Goal: Task Accomplishment & Management: Manage account settings

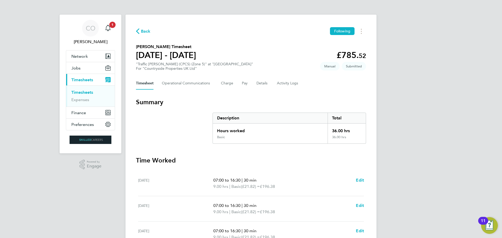
click at [81, 79] on span "Timesheets" at bounding box center [82, 79] width 22 height 5
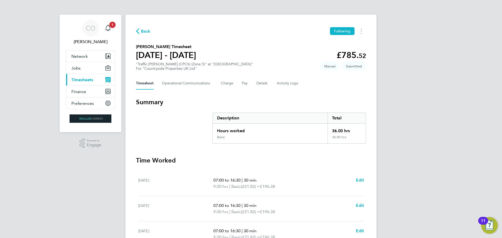
click at [81, 79] on span "Timesheets" at bounding box center [82, 79] width 22 height 5
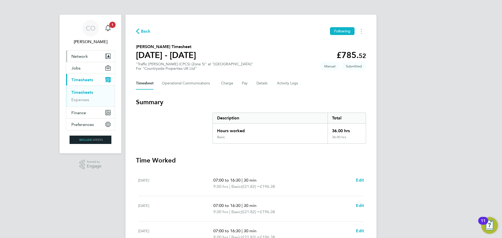
click at [79, 55] on span "Network" at bounding box center [79, 56] width 16 height 5
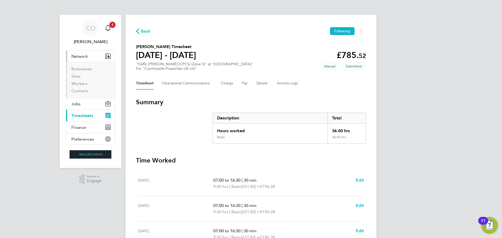
click at [78, 115] on span "Timesheets" at bounding box center [82, 115] width 22 height 5
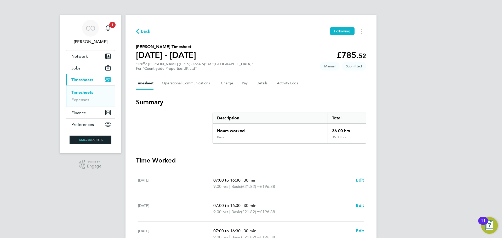
click at [80, 93] on link "Timesheets" at bounding box center [82, 92] width 22 height 5
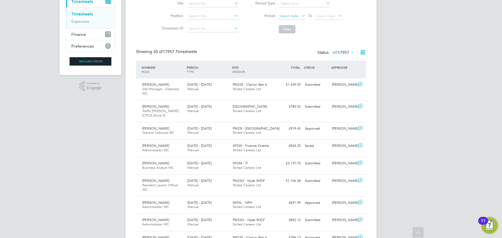
click at [293, 17] on span "Select date" at bounding box center [288, 16] width 19 height 5
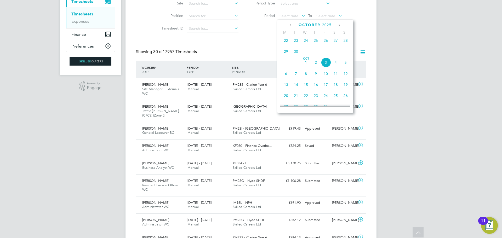
click at [285, 54] on span "29" at bounding box center [286, 52] width 10 height 10
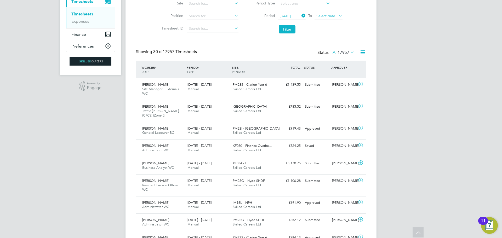
click at [324, 16] on span "Select date" at bounding box center [325, 16] width 19 height 5
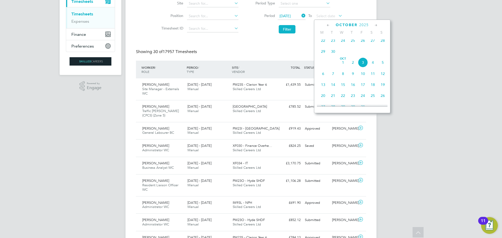
click at [382, 65] on span "5" at bounding box center [383, 63] width 10 height 10
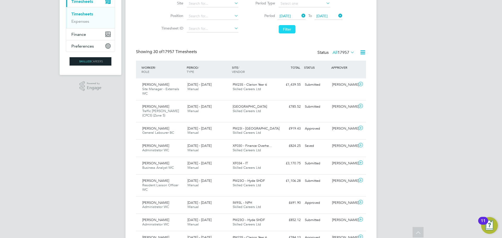
click at [285, 30] on button "Filter" at bounding box center [287, 29] width 17 height 8
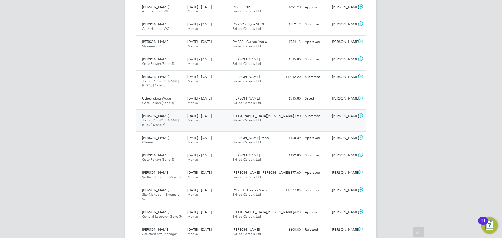
click at [150, 119] on span "Traffic Marshall (CPCS) (Zone 5)" at bounding box center [160, 122] width 37 height 9
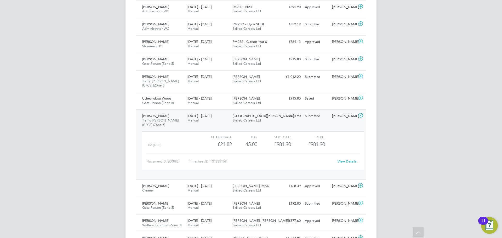
click at [349, 163] on link "View Details" at bounding box center [347, 161] width 19 height 4
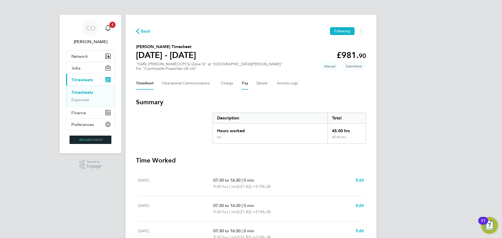
click at [246, 84] on button "Pay" at bounding box center [245, 83] width 6 height 13
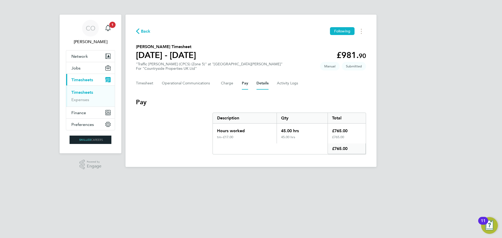
click at [257, 84] on button "Details" at bounding box center [262, 83] width 12 height 13
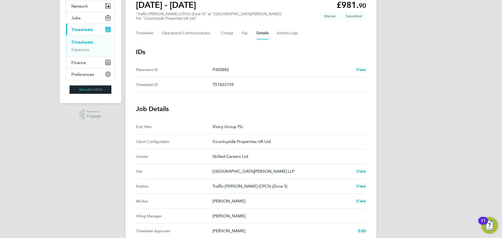
scroll to position [131, 0]
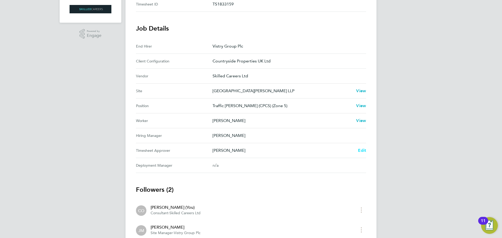
click at [364, 151] on span "Edit" at bounding box center [362, 150] width 8 height 5
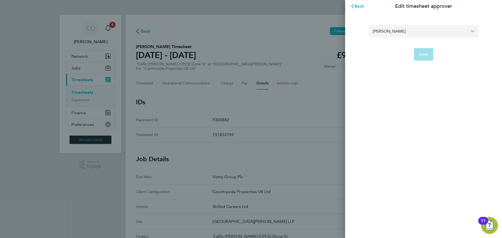
click at [468, 32] on input "Jonny Millar" at bounding box center [424, 31] width 110 height 12
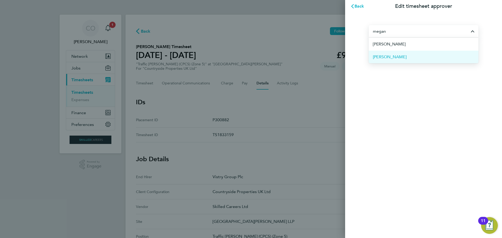
click at [408, 54] on li "Megan Keeling" at bounding box center [424, 56] width 110 height 13
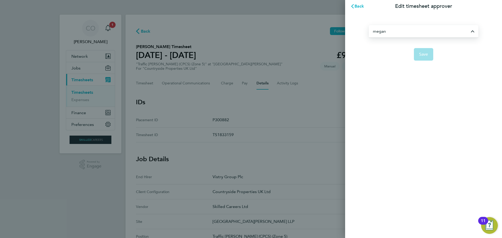
type input "Megan Keeling"
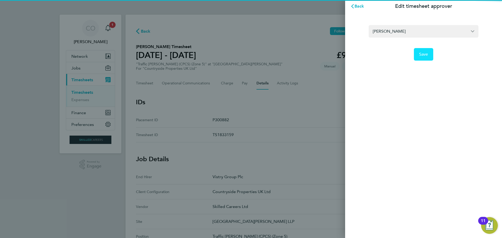
click at [424, 56] on span "Save" at bounding box center [423, 54] width 9 height 5
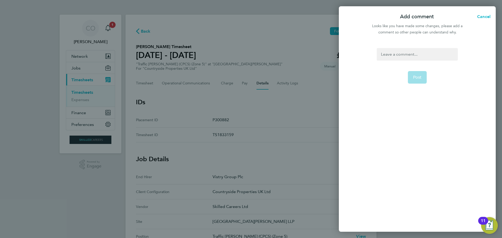
click at [395, 55] on div at bounding box center [417, 54] width 81 height 13
click at [416, 75] on span "Post" at bounding box center [417, 77] width 9 height 5
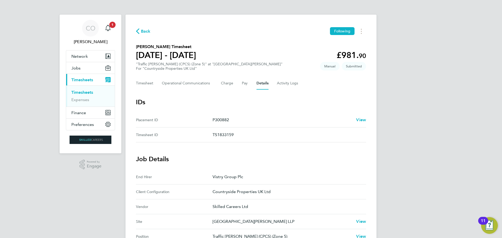
click at [75, 90] on link "Timesheets" at bounding box center [82, 92] width 22 height 5
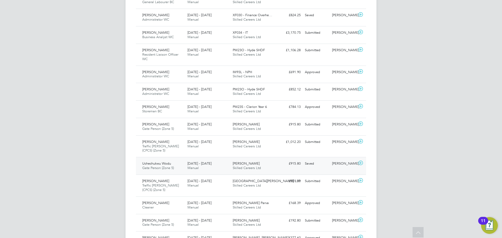
click at [269, 172] on div "Milby Meadows Skilled Careers Ltd" at bounding box center [253, 165] width 45 height 13
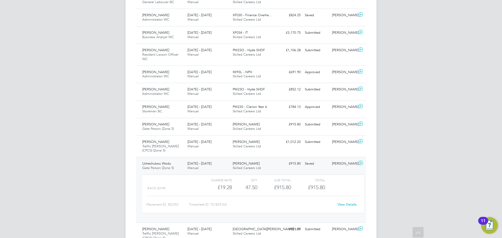
click at [350, 205] on link "View Details" at bounding box center [347, 204] width 19 height 4
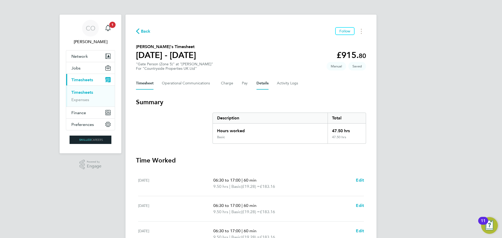
click at [258, 86] on button "Details" at bounding box center [262, 83] width 12 height 13
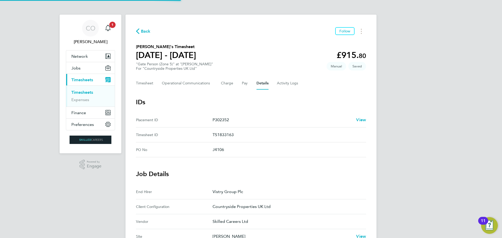
click at [299, 85] on div "Timesheet Operational Communications Charge Pay Details Activity Logs" at bounding box center [251, 83] width 230 height 13
click at [292, 85] on Logs-tab "Activity Logs" at bounding box center [288, 83] width 22 height 13
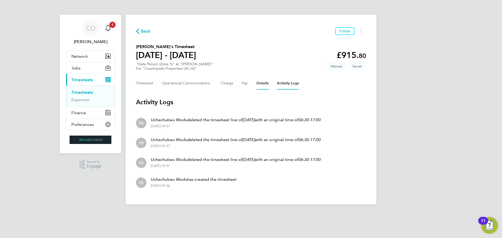
click at [262, 85] on button "Details" at bounding box center [262, 83] width 12 height 13
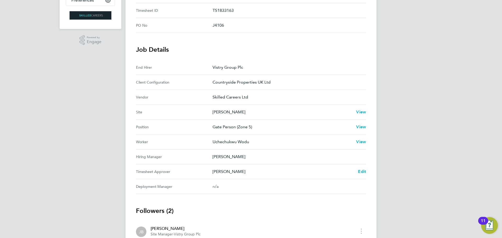
scroll to position [157, 0]
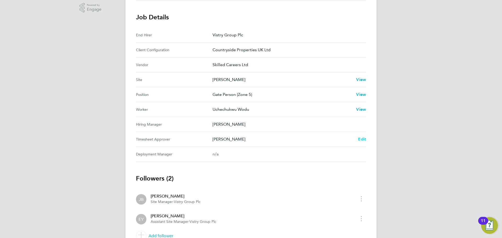
click at [362, 139] on span "Edit" at bounding box center [362, 139] width 8 height 5
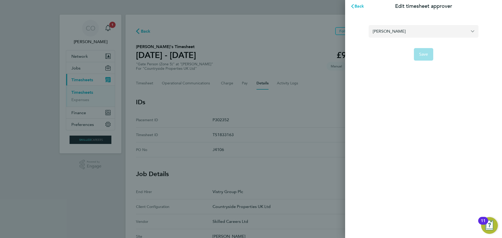
click at [404, 28] on input "[PERSON_NAME]" at bounding box center [424, 31] width 110 height 12
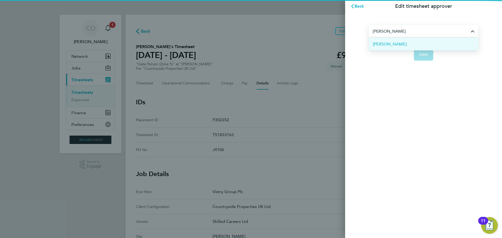
click at [398, 43] on li "[PERSON_NAME]" at bounding box center [424, 44] width 110 height 13
type input "[PERSON_NAME]"
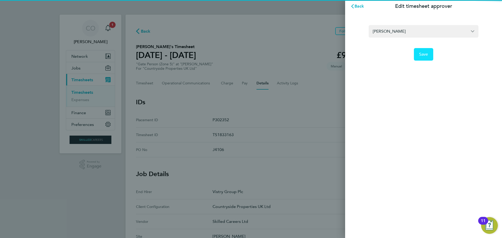
click at [426, 53] on span "Save" at bounding box center [423, 54] width 9 height 5
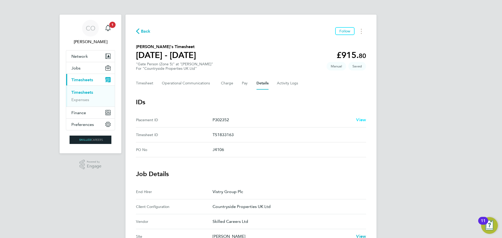
click at [363, 118] on span "View" at bounding box center [361, 119] width 10 height 5
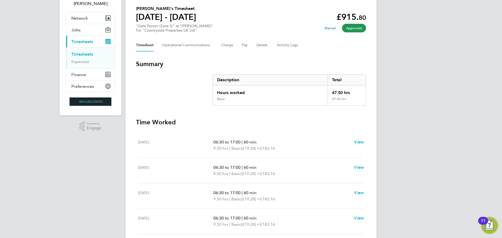
scroll to position [26, 0]
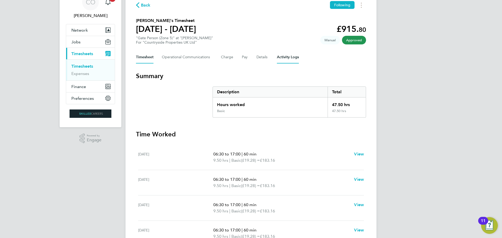
click at [281, 61] on Logs-tab "Activity Logs" at bounding box center [288, 57] width 22 height 13
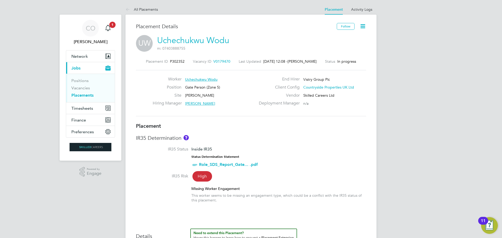
click at [364, 27] on icon at bounding box center [362, 26] width 7 height 7
click at [336, 38] on li "Edit Placement e" at bounding box center [346, 38] width 38 height 7
type input "[PERSON_NAME]"
type input "[DATE]"
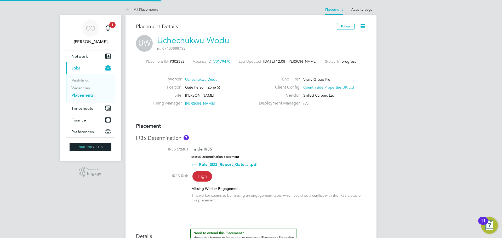
type input "[DATE]"
type input "07:30"
type input "16:30"
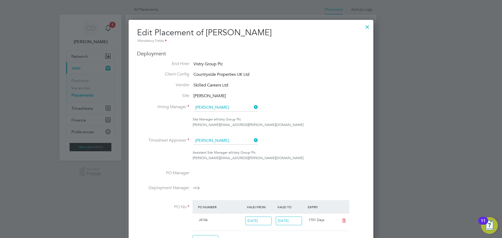
click at [253, 139] on icon at bounding box center [253, 140] width 0 height 7
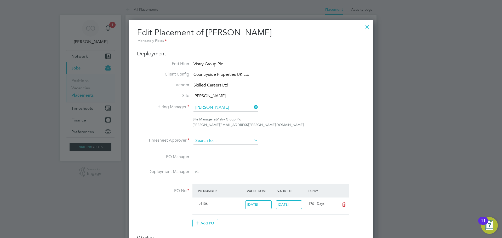
click at [228, 141] on input at bounding box center [225, 141] width 65 height 8
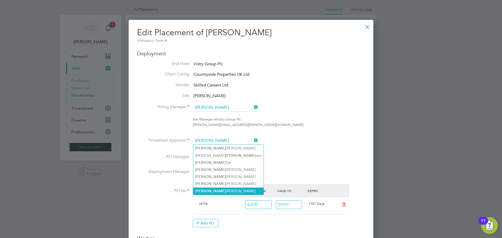
click at [212, 188] on li "[PERSON_NAME]" at bounding box center [228, 191] width 70 height 7
type input "[PERSON_NAME]"
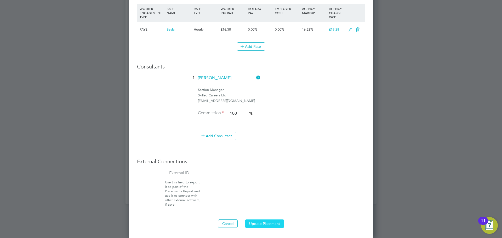
click at [259, 224] on button "Update Placement" at bounding box center [264, 224] width 39 height 8
